Goal: Task Accomplishment & Management: Manage account settings

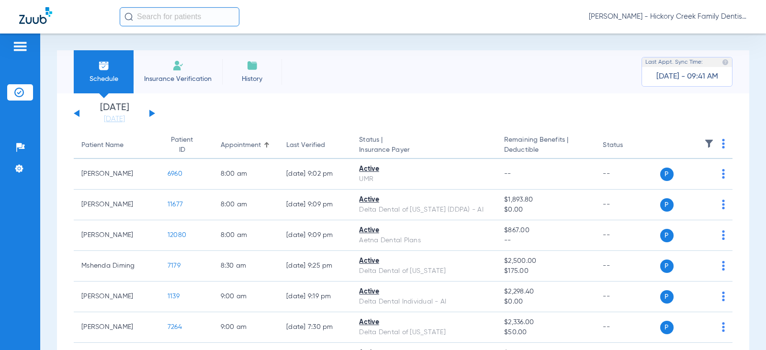
click at [164, 82] on span "Insurance Verification" at bounding box center [178, 79] width 74 height 10
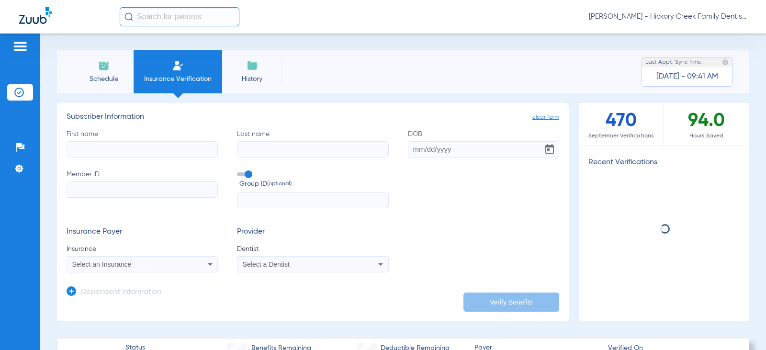
click at [105, 59] on li "Schedule" at bounding box center [104, 71] width 60 height 43
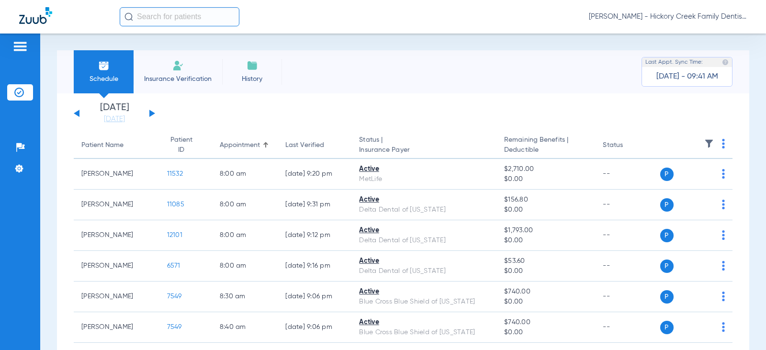
click at [152, 111] on div "[DATE] [DATE] [DATE] [DATE] [DATE] [DATE] [DATE] [DATE] [DATE] [DATE] [DATE] [D…" at bounding box center [114, 113] width 81 height 21
click at [151, 111] on button at bounding box center [152, 113] width 6 height 7
click at [705, 141] on img at bounding box center [710, 144] width 10 height 10
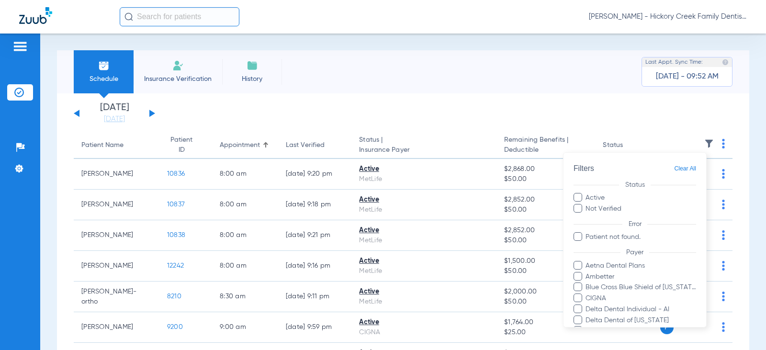
click at [702, 141] on div at bounding box center [383, 175] width 766 height 350
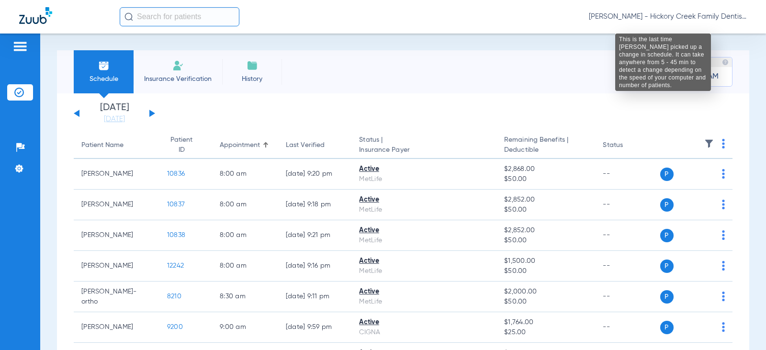
click at [722, 62] on img at bounding box center [725, 62] width 7 height 7
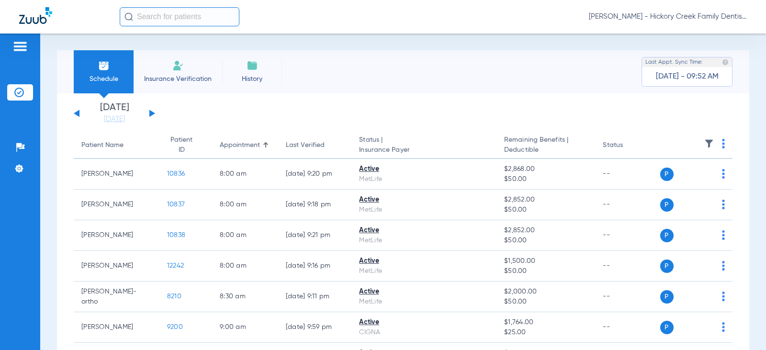
click at [722, 62] on img at bounding box center [725, 62] width 7 height 7
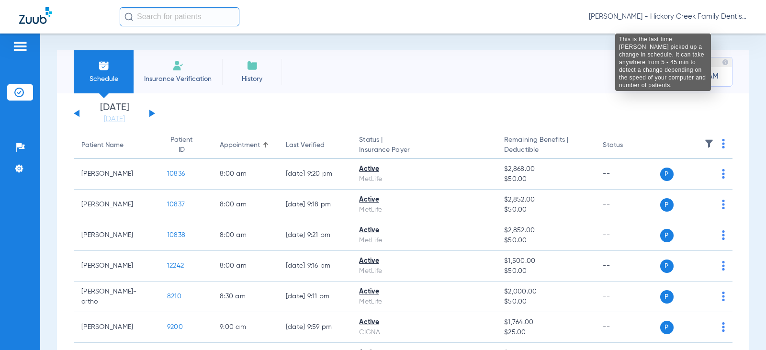
click at [722, 62] on img at bounding box center [725, 62] width 7 height 7
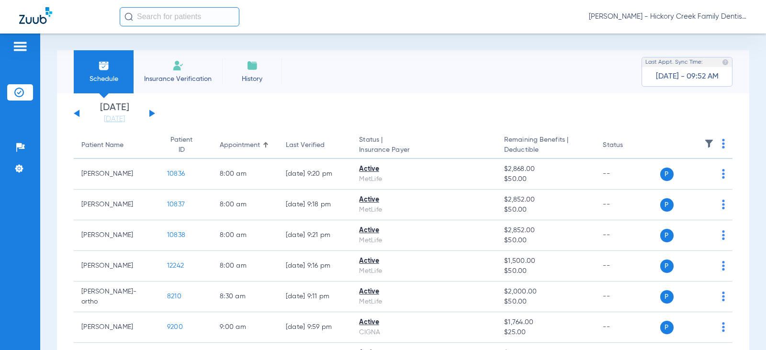
click at [722, 62] on img at bounding box center [725, 62] width 7 height 7
click at [692, 62] on span "Last Appt. Sync Time:" at bounding box center [674, 62] width 57 height 10
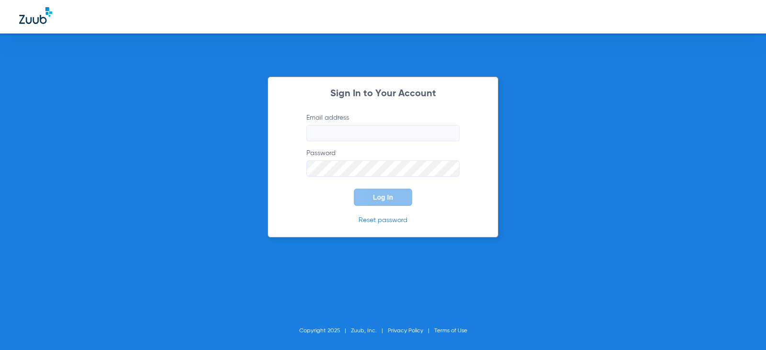
type input "[EMAIL_ADDRESS][DOMAIN_NAME]"
